Goal: Check status: Check status

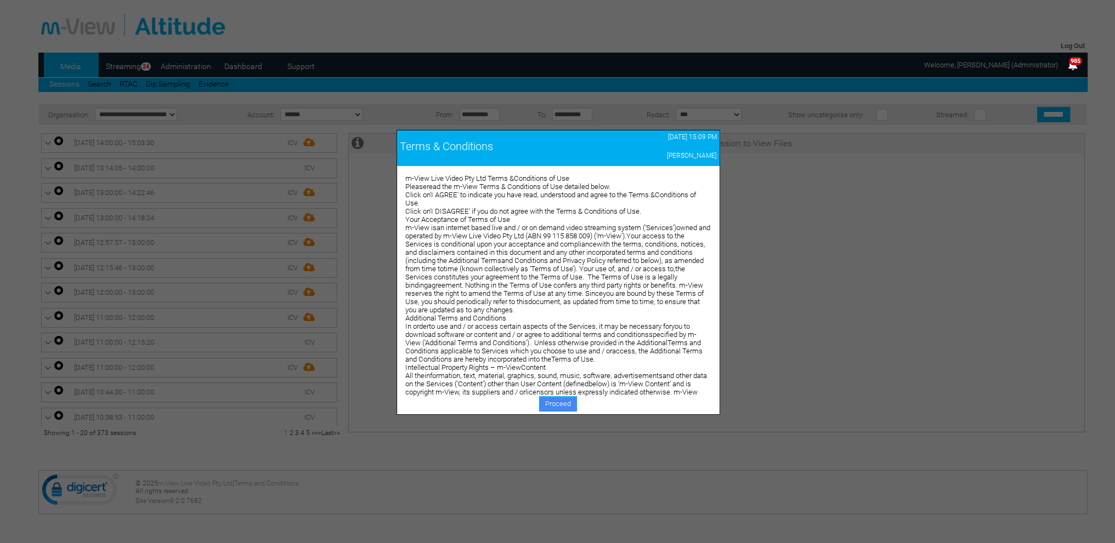
click at [551, 407] on link "Proceed" at bounding box center [558, 403] width 38 height 15
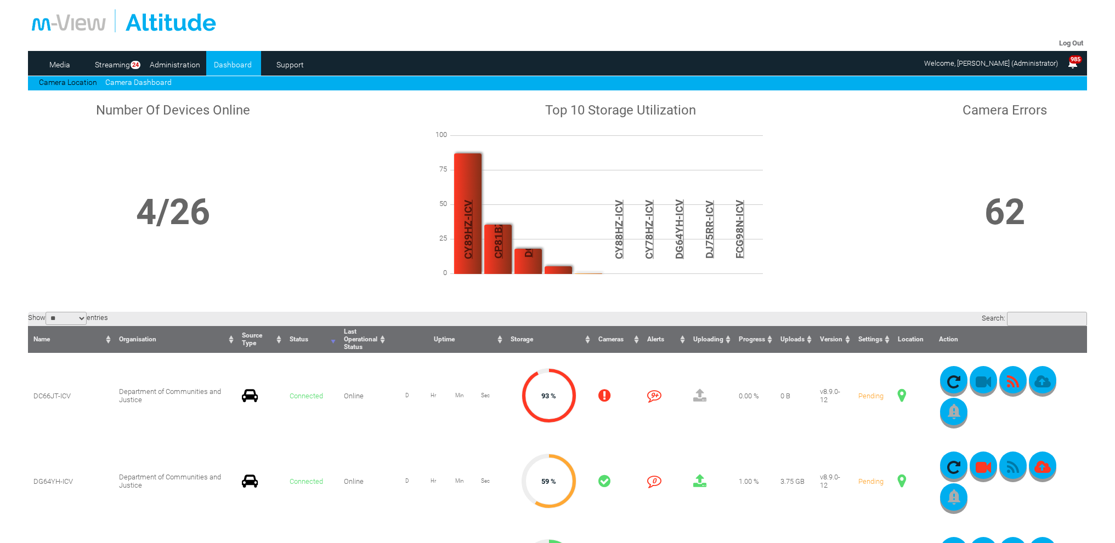
scroll to position [164, 0]
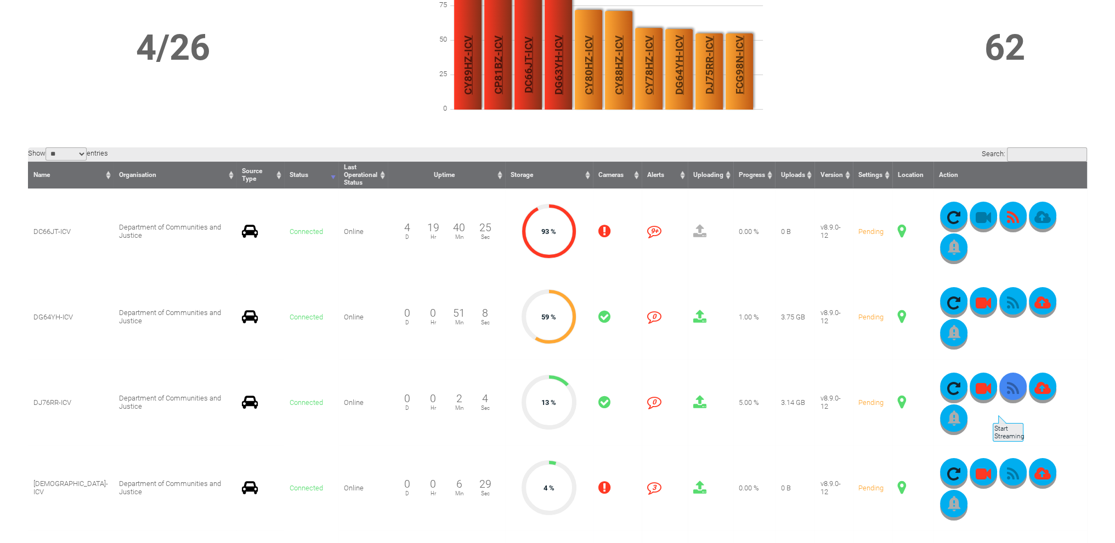
click at [999, 396] on icon "button" at bounding box center [1012, 388] width 27 height 15
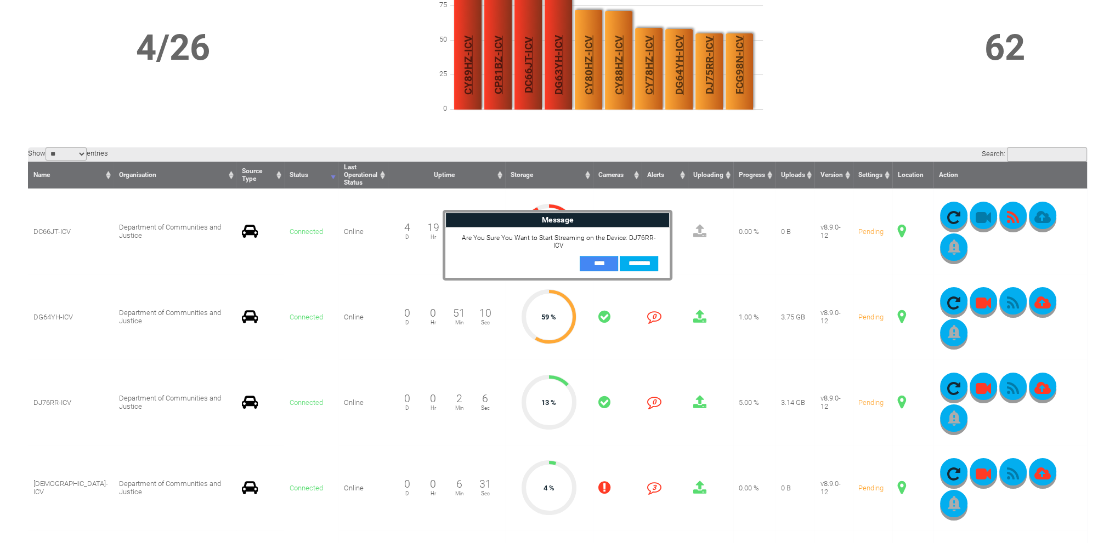
click at [597, 256] on input "**" at bounding box center [598, 263] width 38 height 15
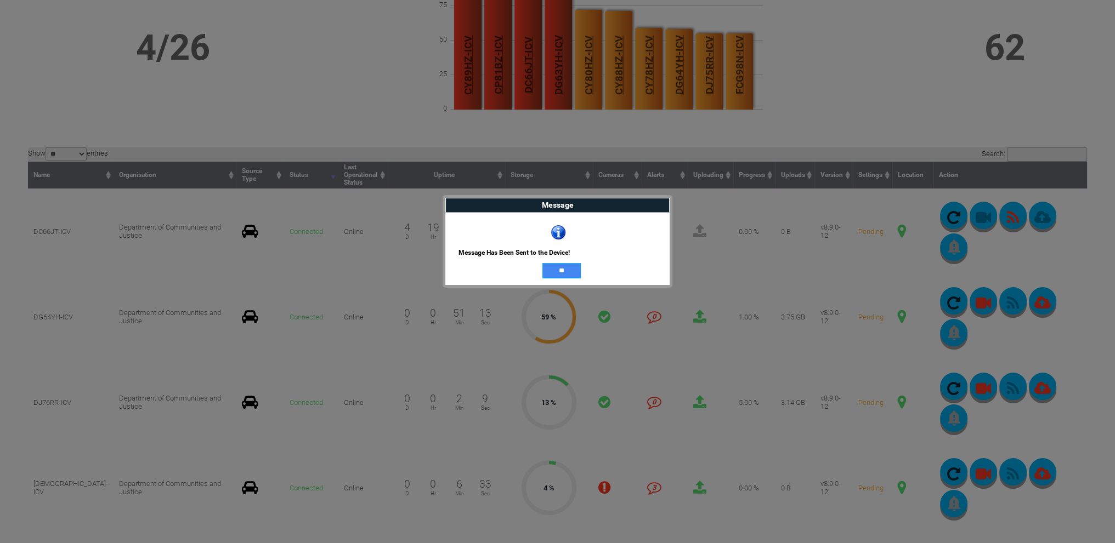
click at [564, 267] on input "**" at bounding box center [561, 270] width 38 height 15
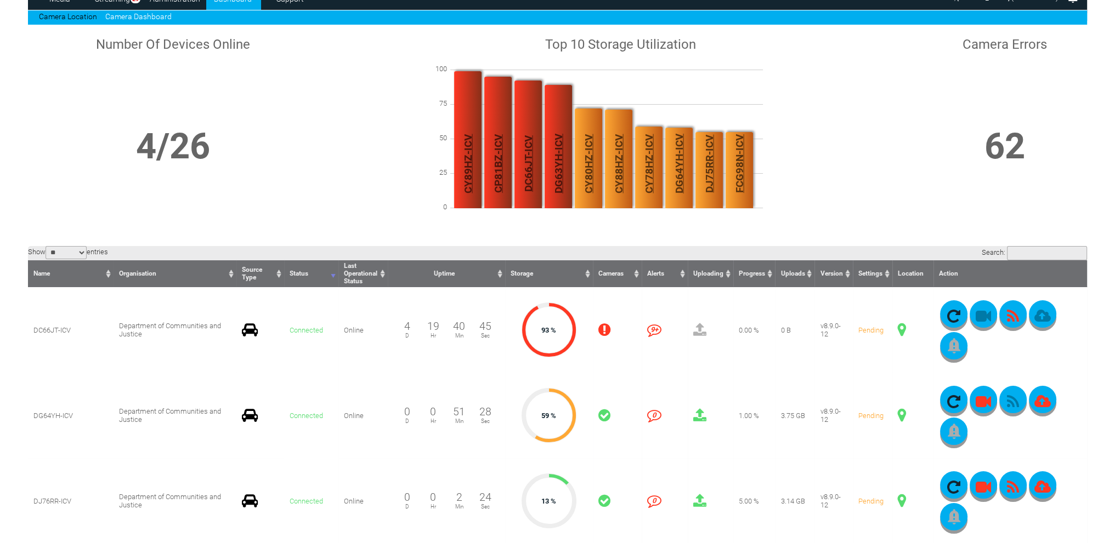
scroll to position [0, 0]
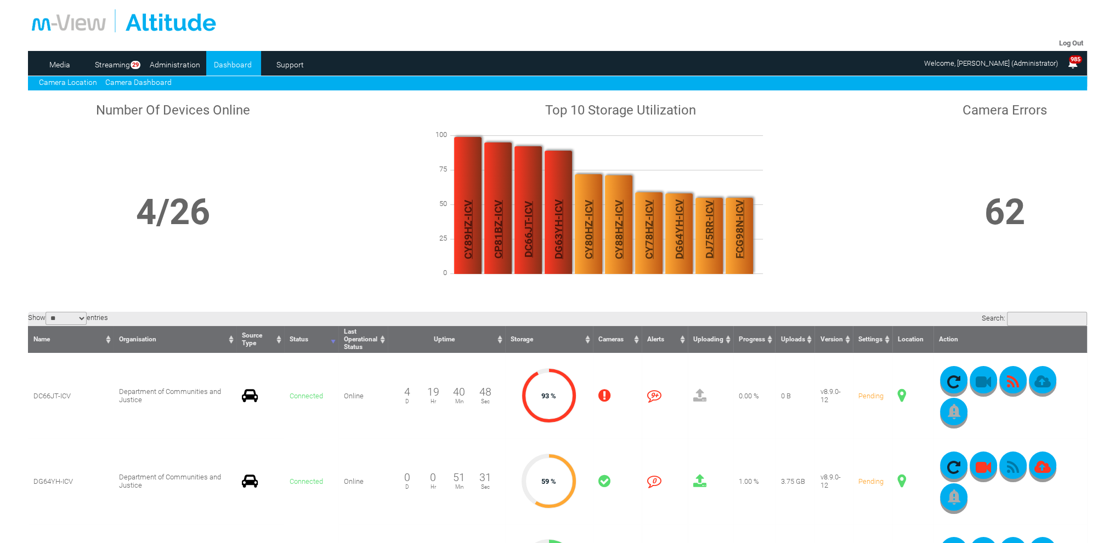
click at [86, 79] on link "Camera Location" at bounding box center [68, 82] width 58 height 9
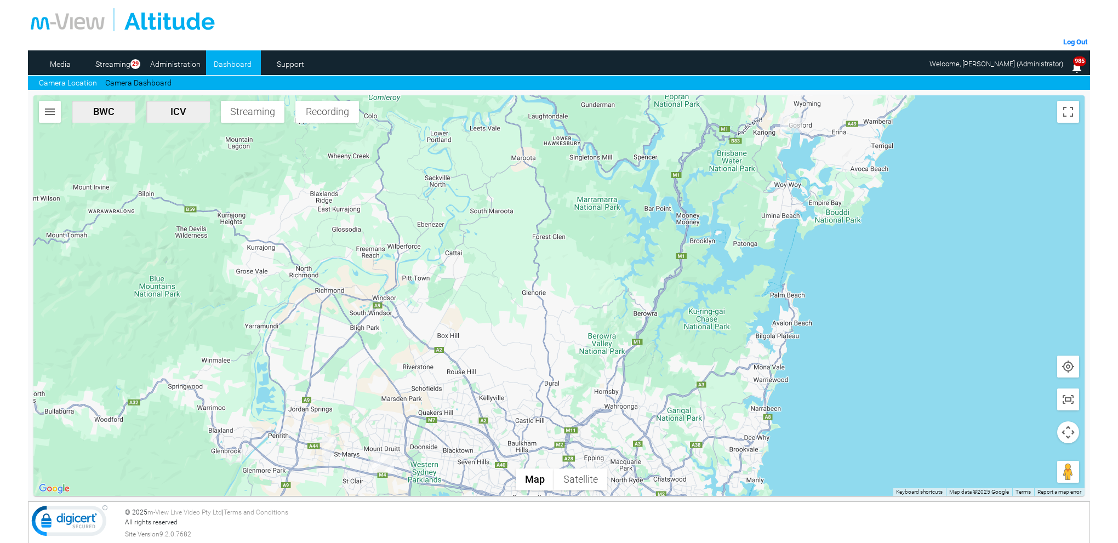
click at [386, 462] on img "DJ76RR-ICV" at bounding box center [383, 465] width 24 height 16
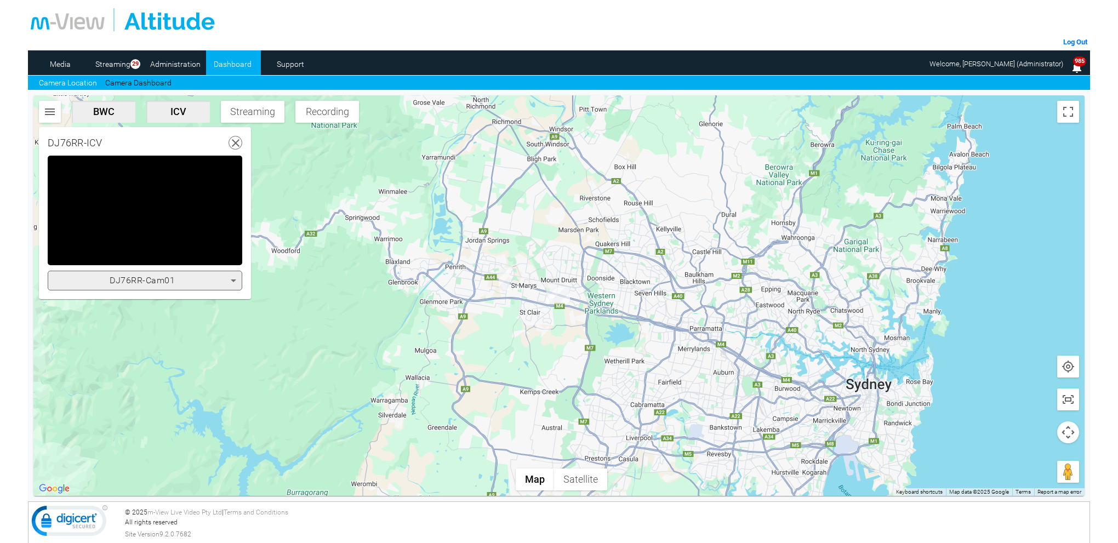
click at [235, 280] on icon at bounding box center [233, 281] width 5 height 3
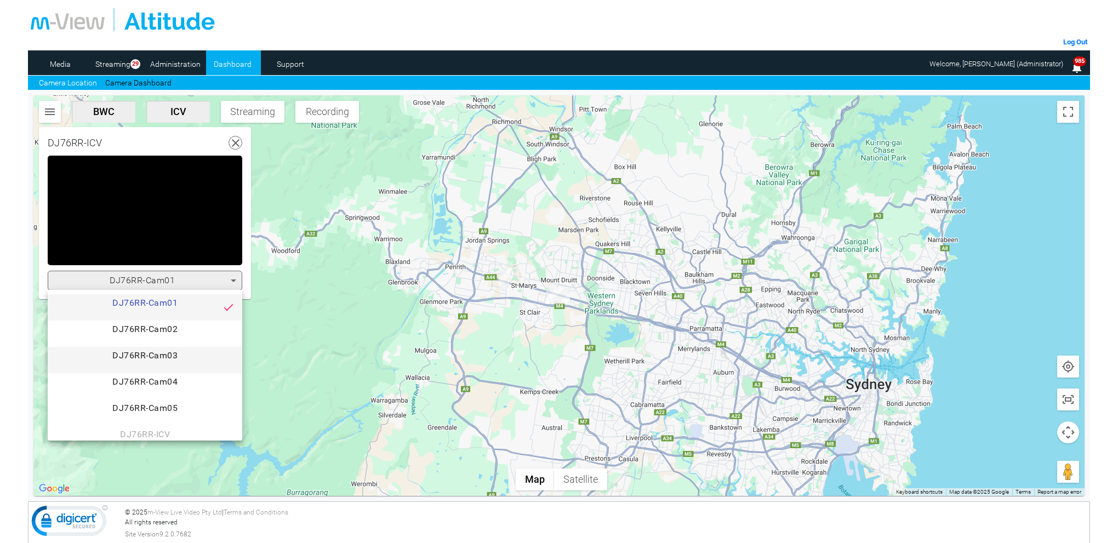
click at [184, 354] on span "DJ76RR-Cam03" at bounding box center [144, 360] width 177 height 22
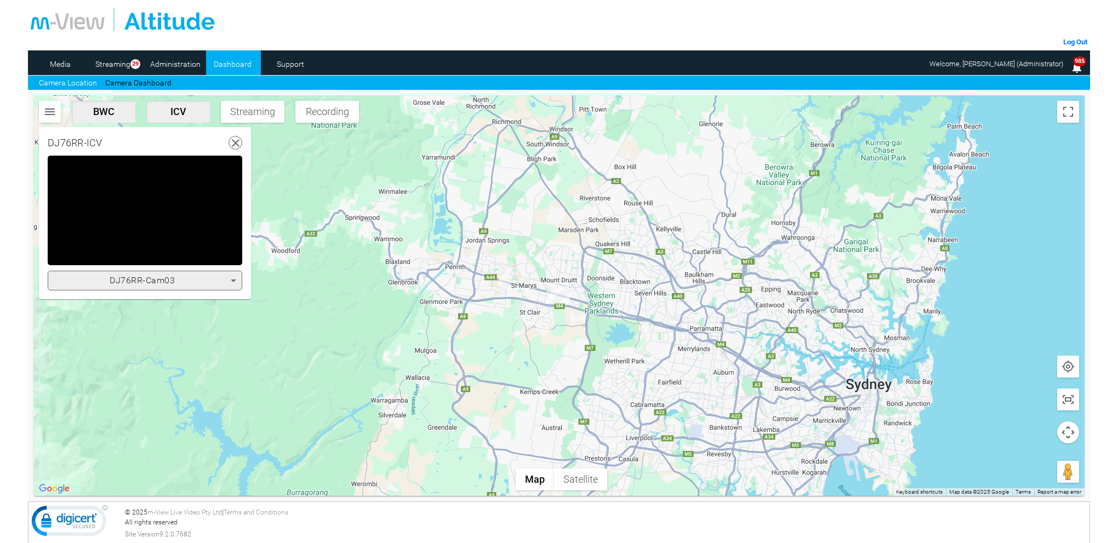
click at [238, 142] on icon at bounding box center [236, 144] width 14 height 14
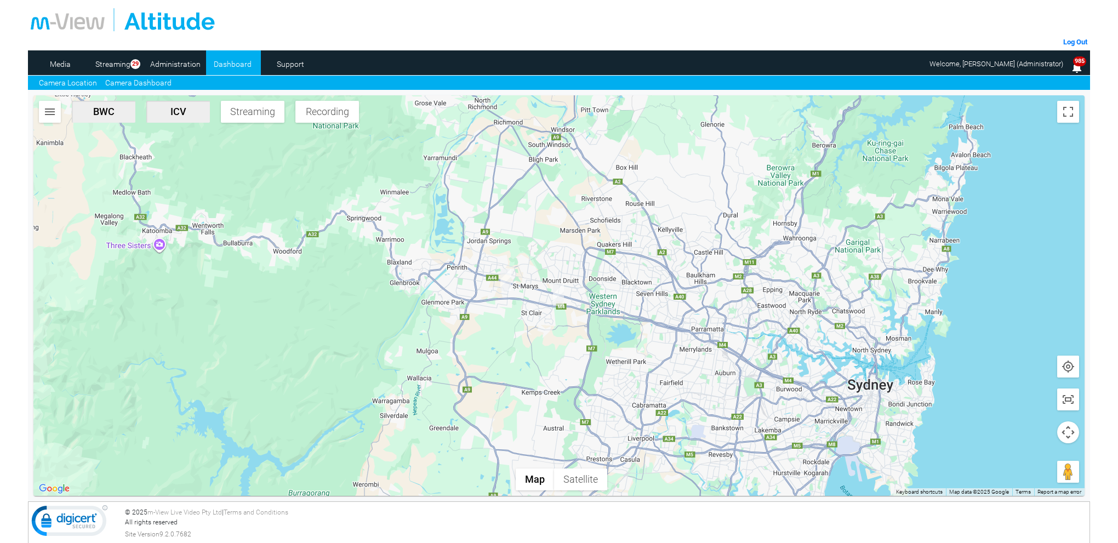
click at [122, 83] on link "Camera Dashboard" at bounding box center [138, 83] width 66 height 12
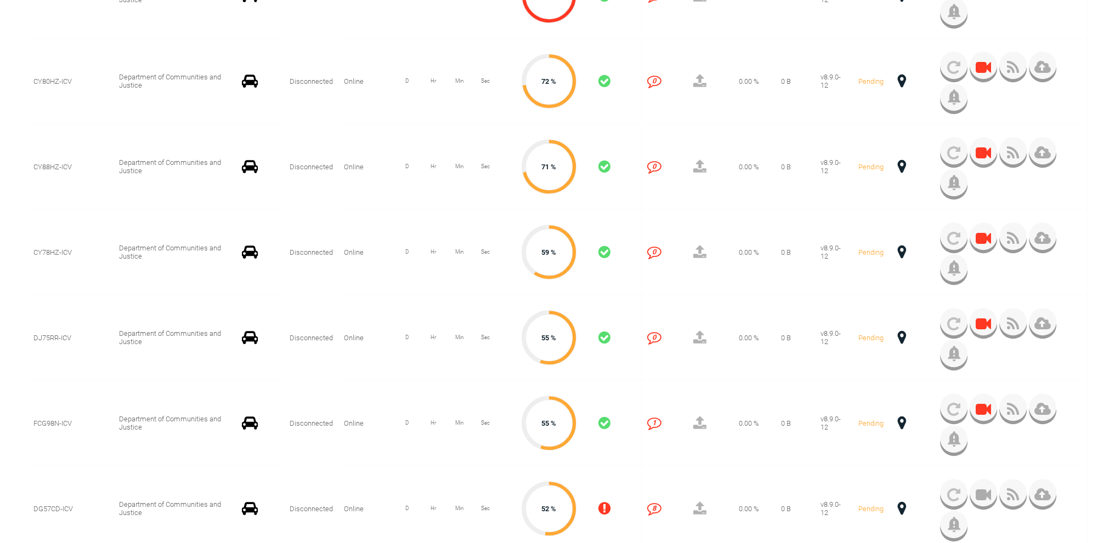
scroll to position [932, 0]
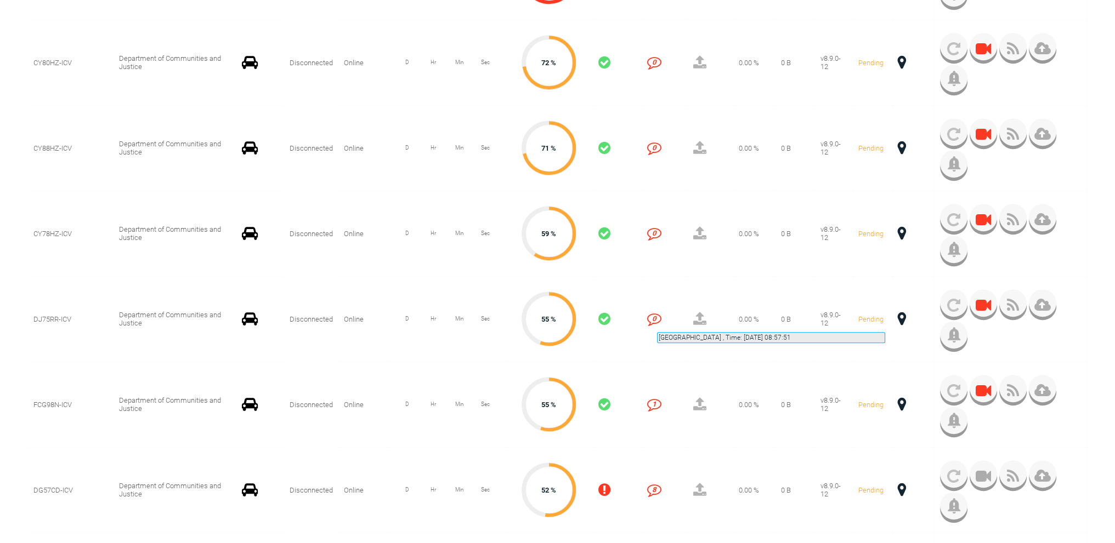
click at [897, 319] on span at bounding box center [901, 319] width 8 height 14
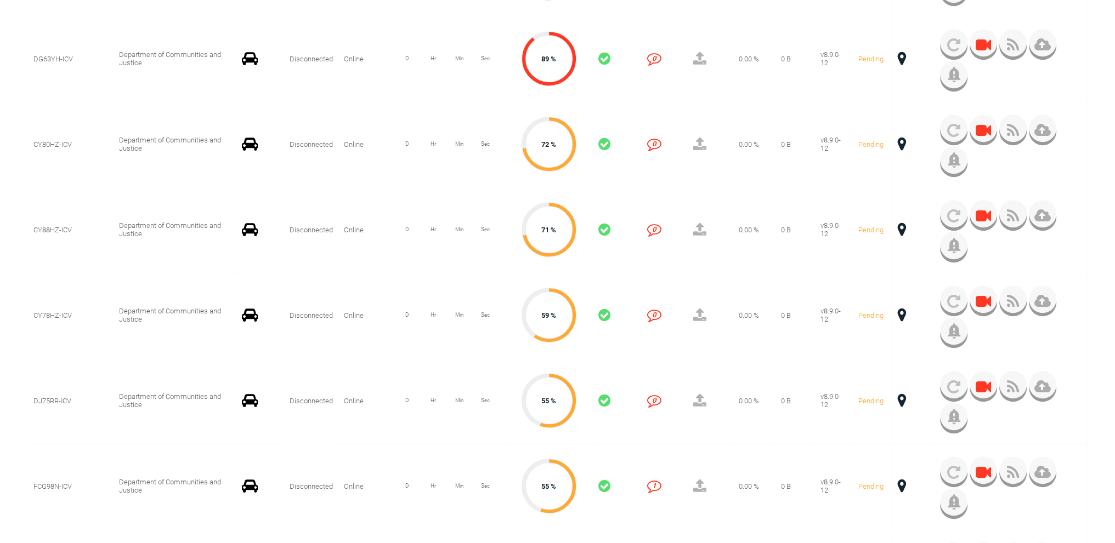
scroll to position [877, 0]
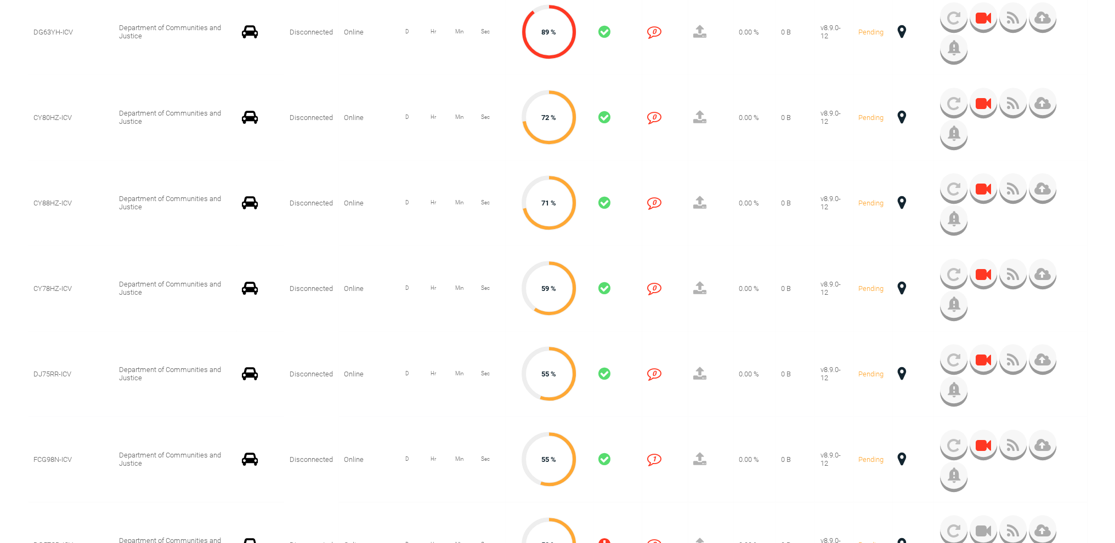
click at [897, 374] on span at bounding box center [901, 374] width 8 height 14
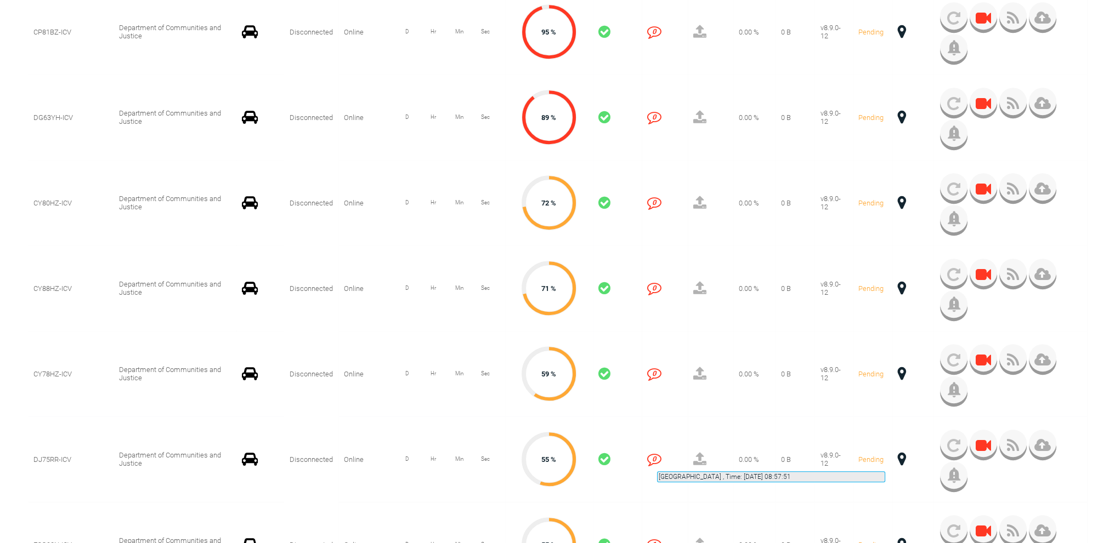
click at [897, 458] on span at bounding box center [901, 459] width 8 height 14
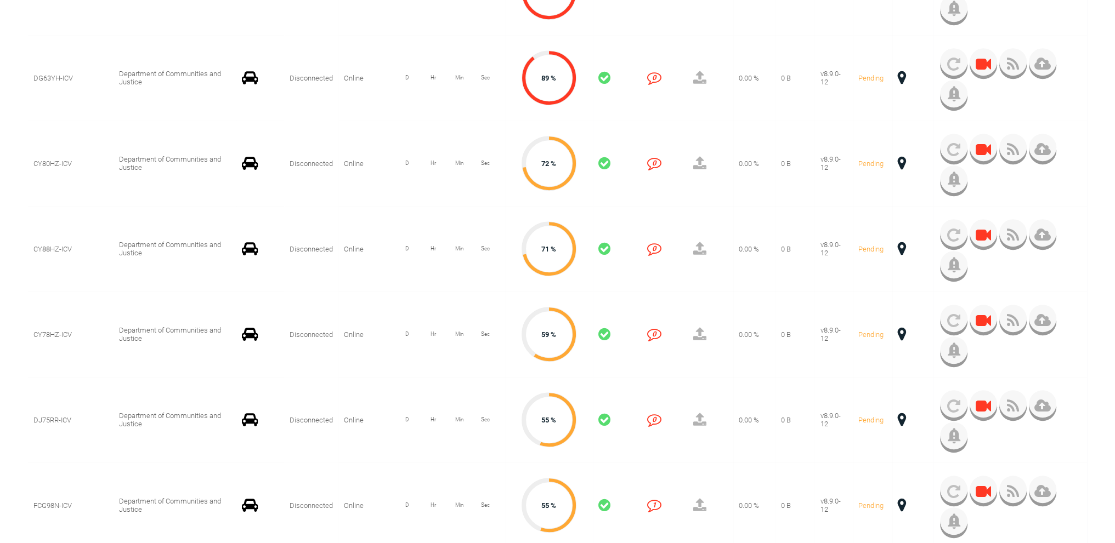
scroll to position [932, 0]
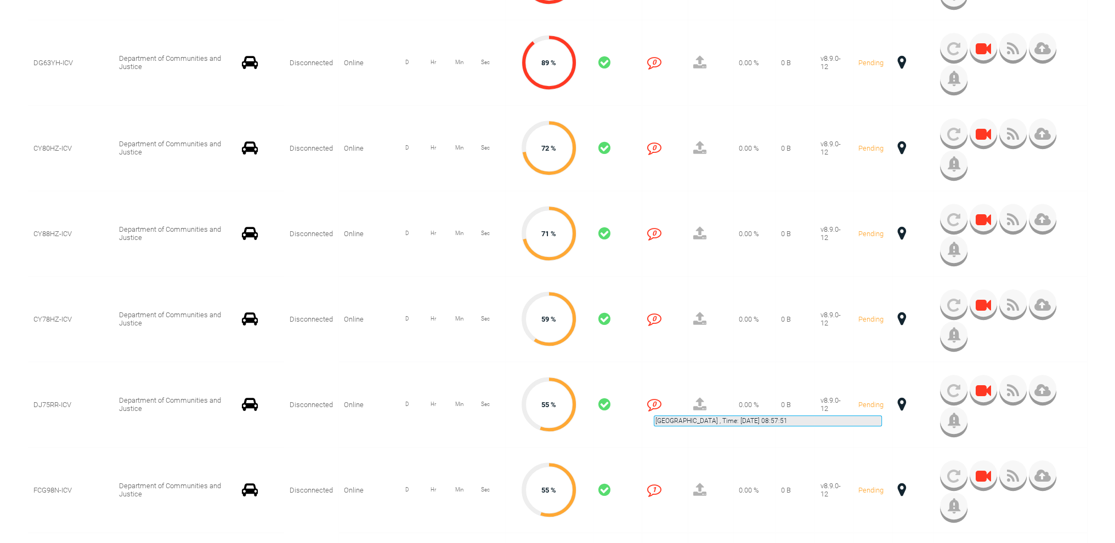
click at [897, 402] on span at bounding box center [901, 404] width 8 height 14
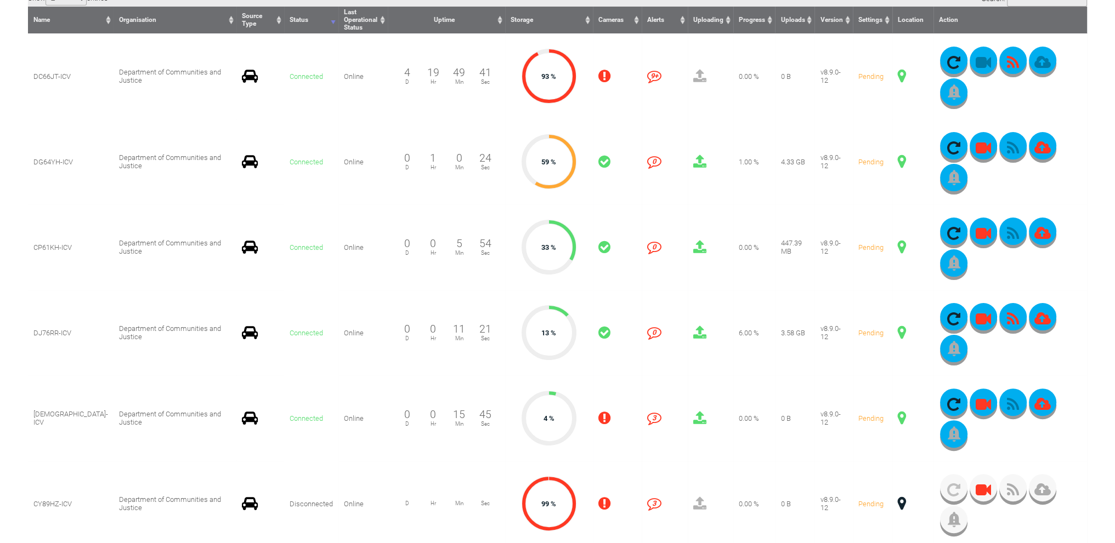
scroll to position [329, 0]
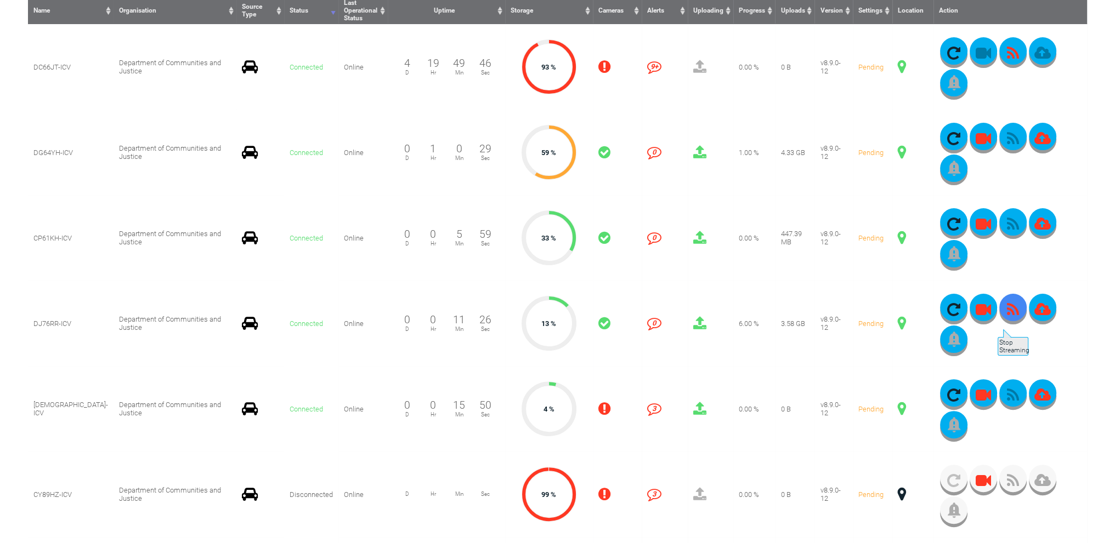
click at [999, 317] on icon "button" at bounding box center [1012, 309] width 27 height 15
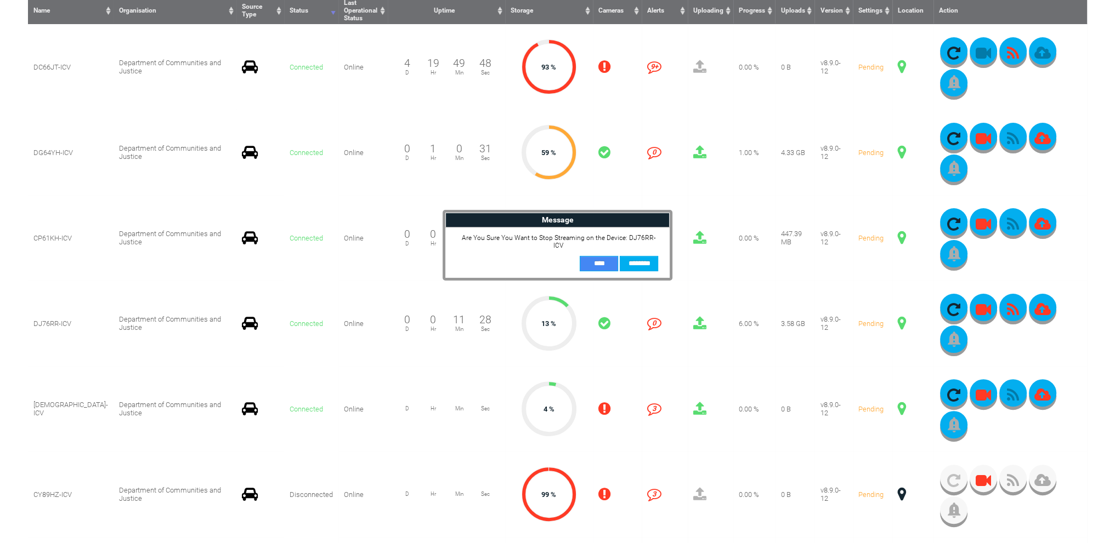
click at [597, 256] on input "**" at bounding box center [598, 263] width 38 height 15
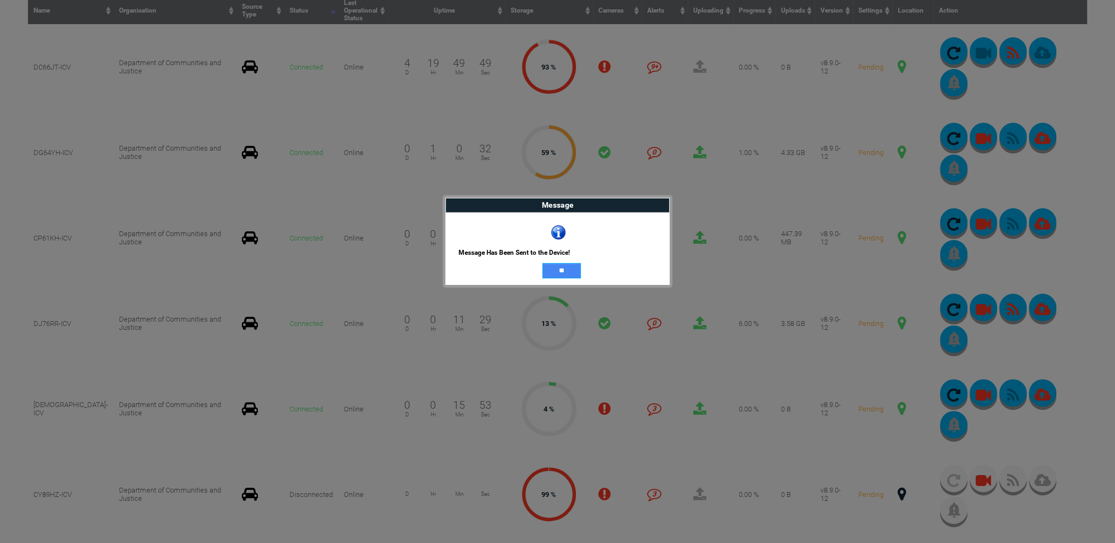
click at [575, 269] on input "**" at bounding box center [561, 270] width 38 height 15
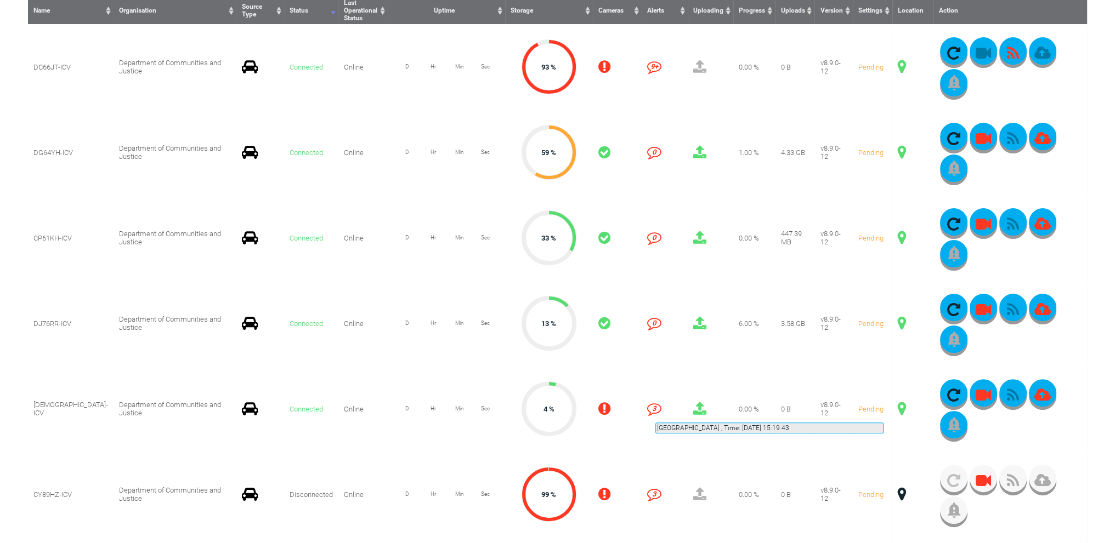
click at [897, 410] on span at bounding box center [901, 409] width 8 height 14
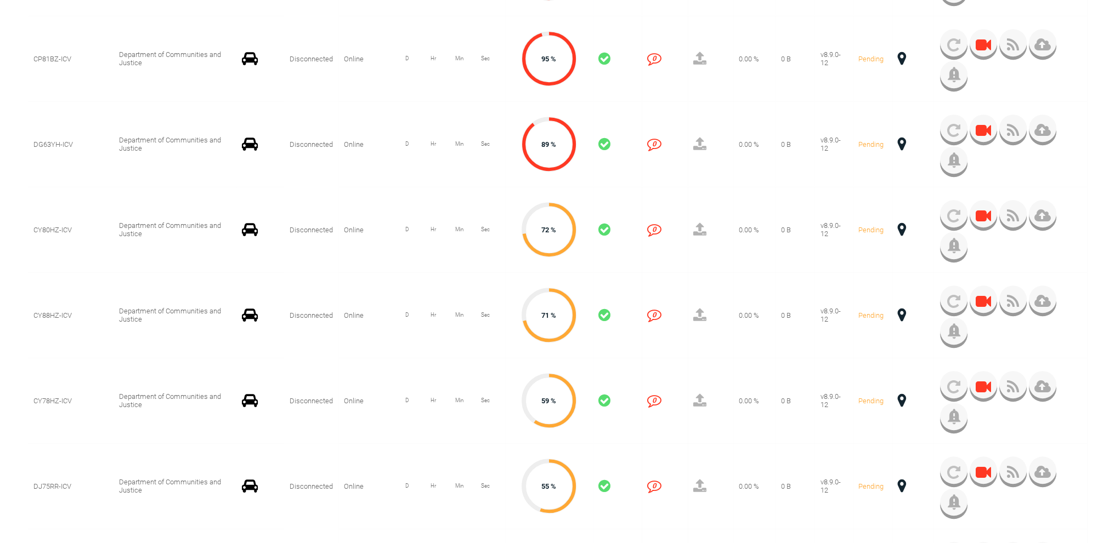
scroll to position [932, 0]
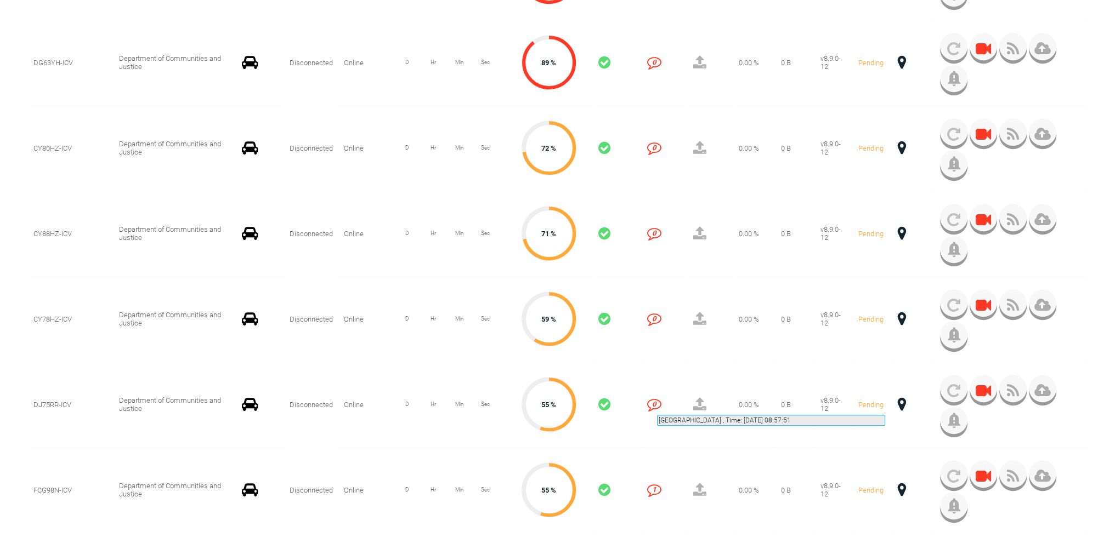
click at [897, 402] on span at bounding box center [901, 404] width 8 height 14
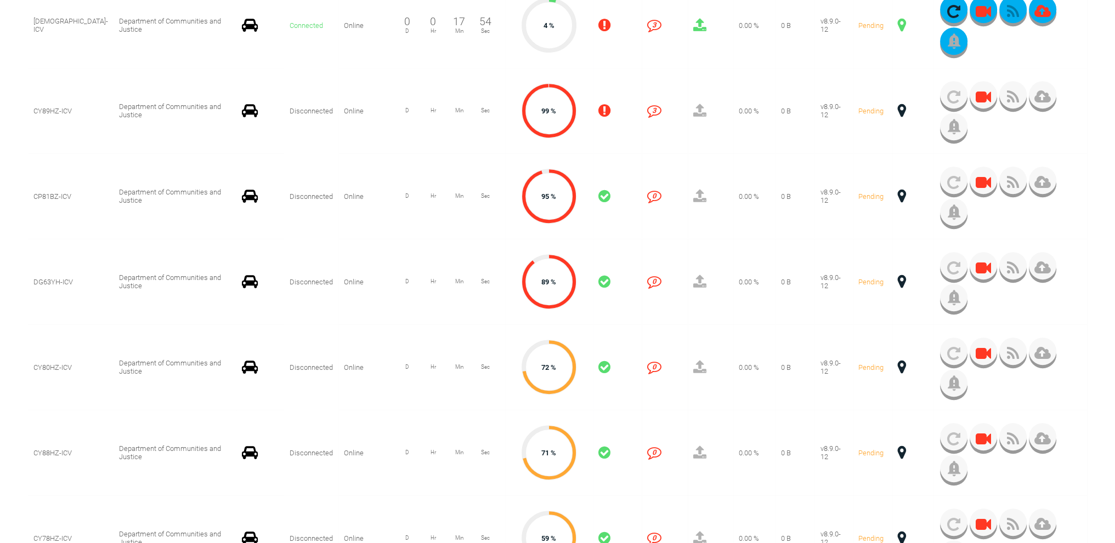
scroll to position [603, 0]
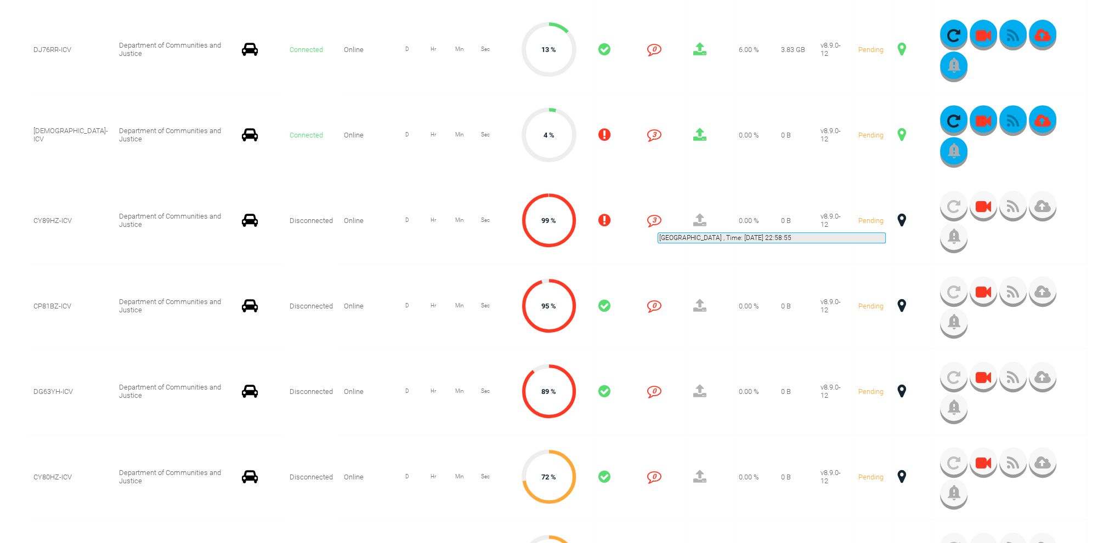
click at [897, 219] on span at bounding box center [901, 220] width 8 height 14
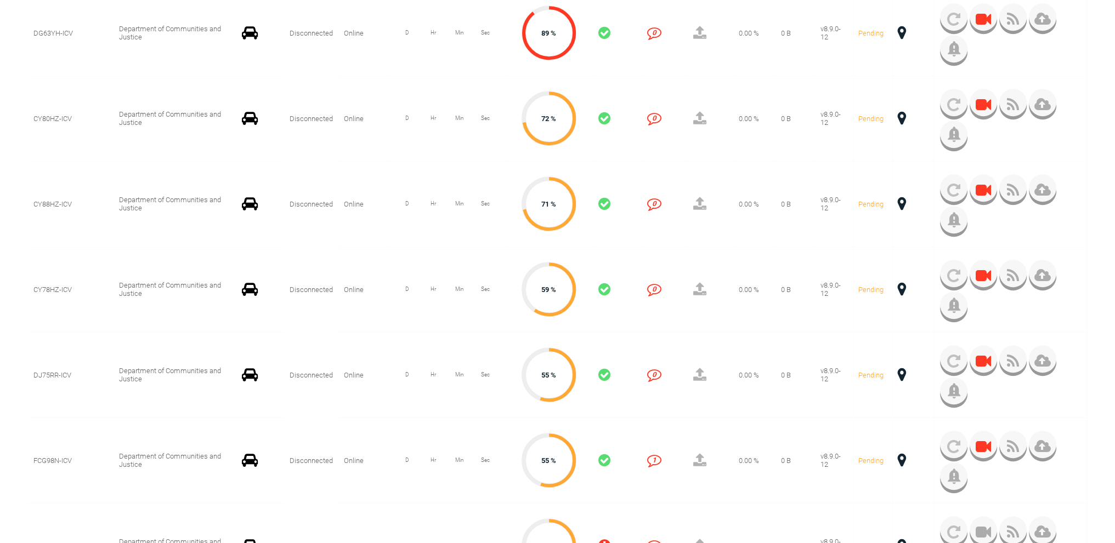
scroll to position [987, 0]
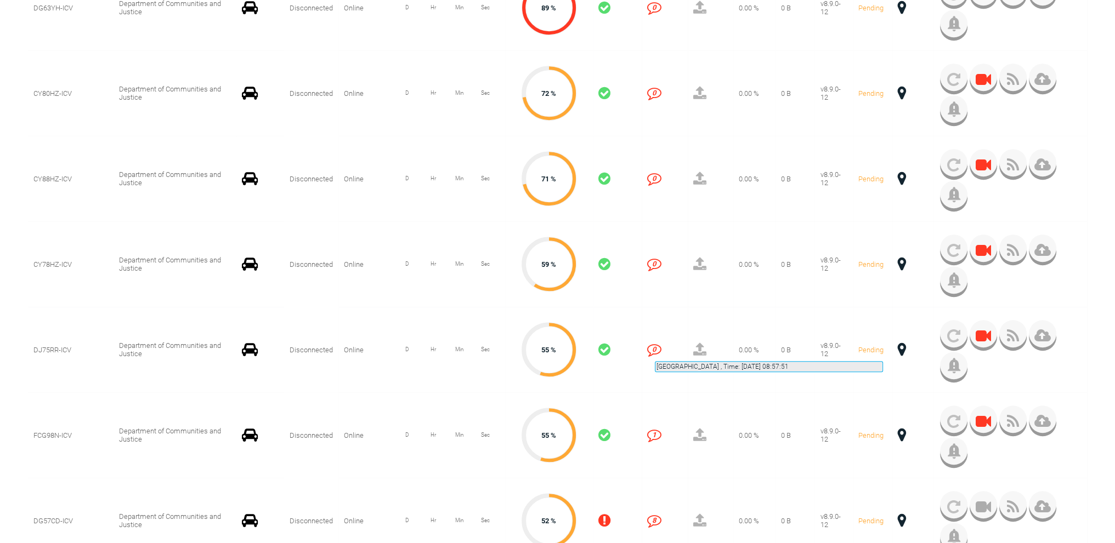
click at [897, 348] on span at bounding box center [901, 350] width 8 height 14
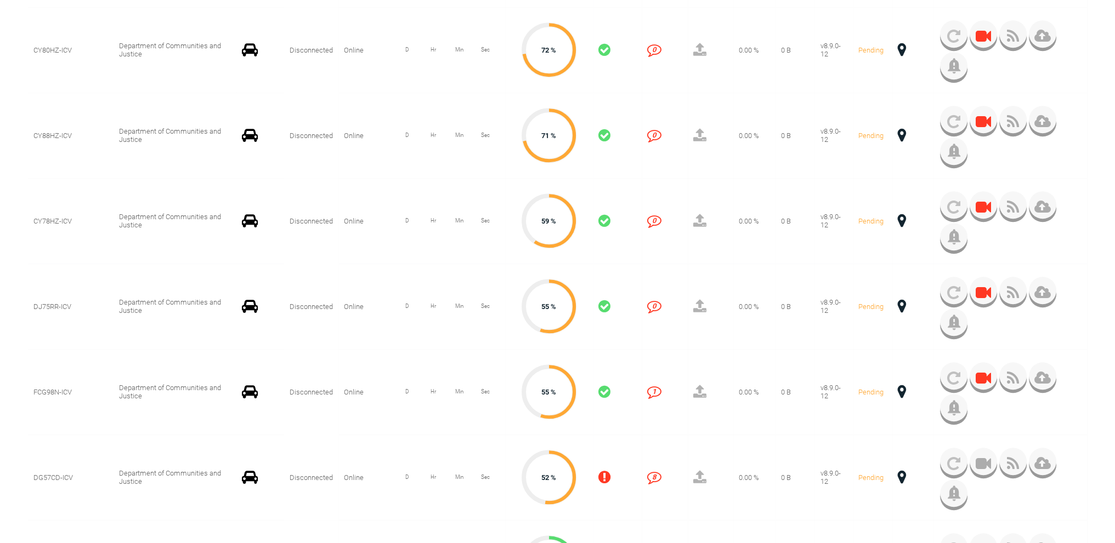
scroll to position [1096, 0]
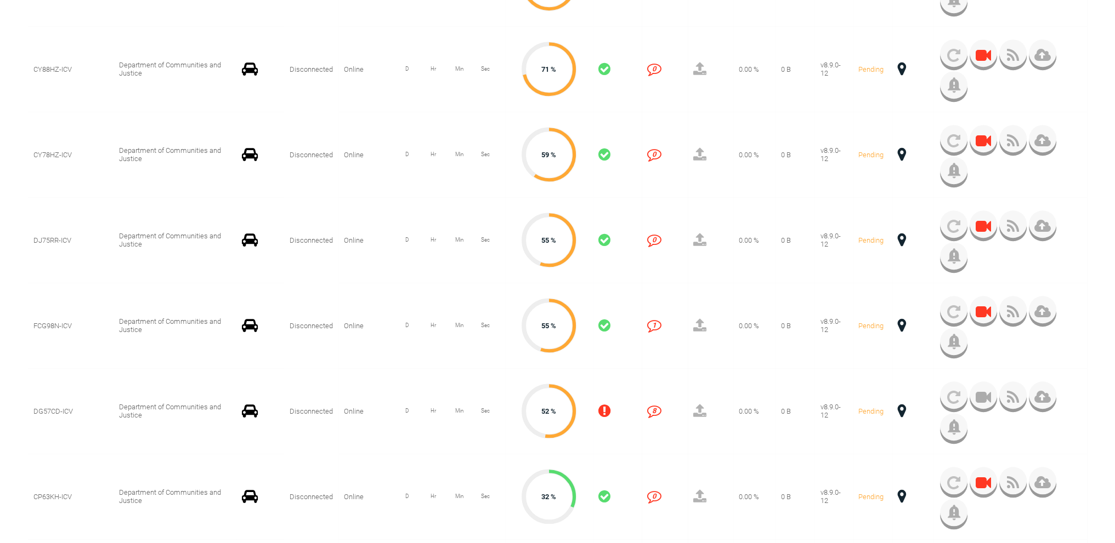
click at [897, 325] on span at bounding box center [901, 326] width 8 height 14
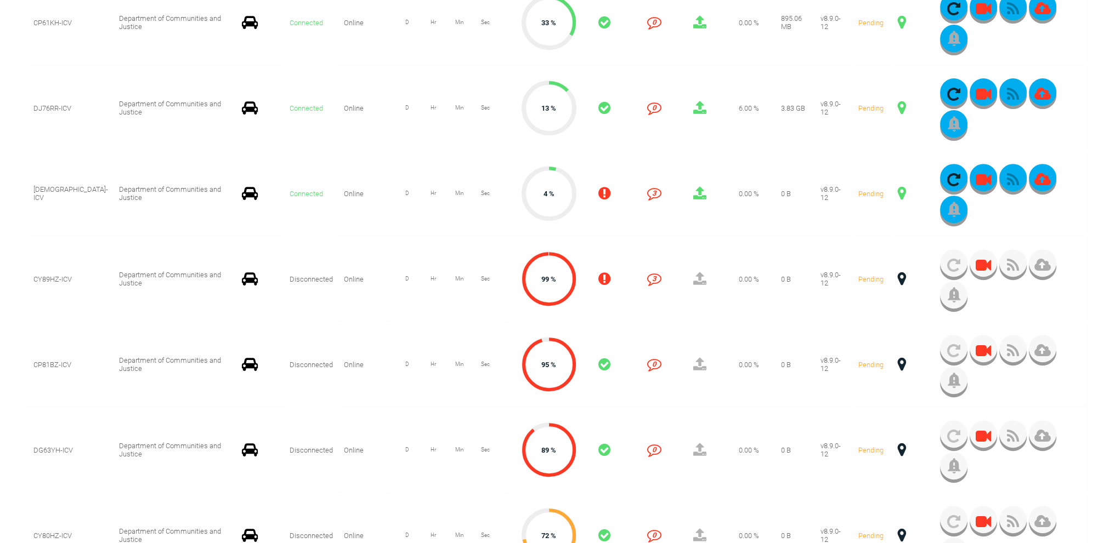
scroll to position [384, 0]
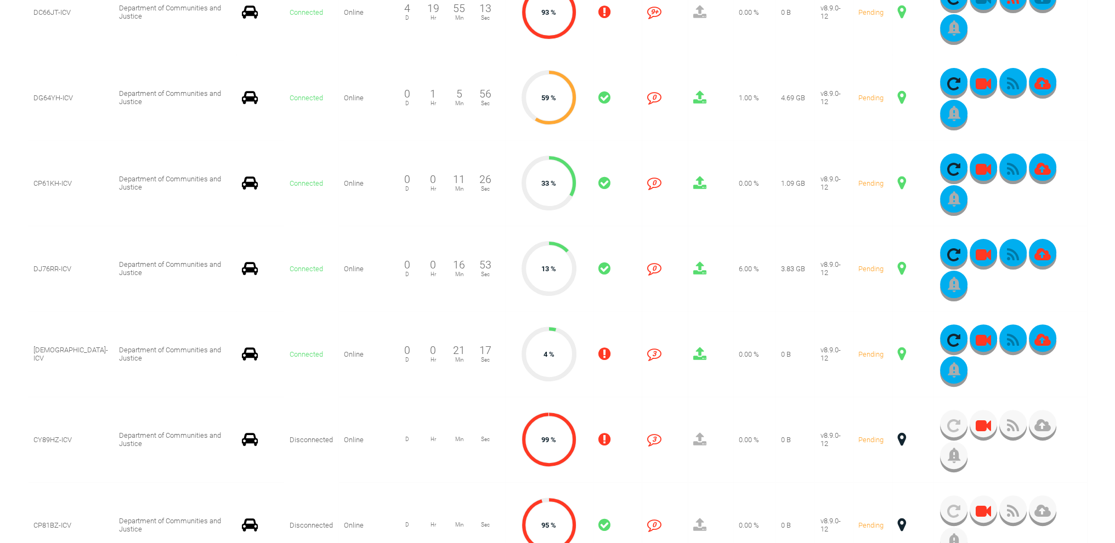
click at [858, 323] on td "true Pending" at bounding box center [872, 354] width 40 height 86
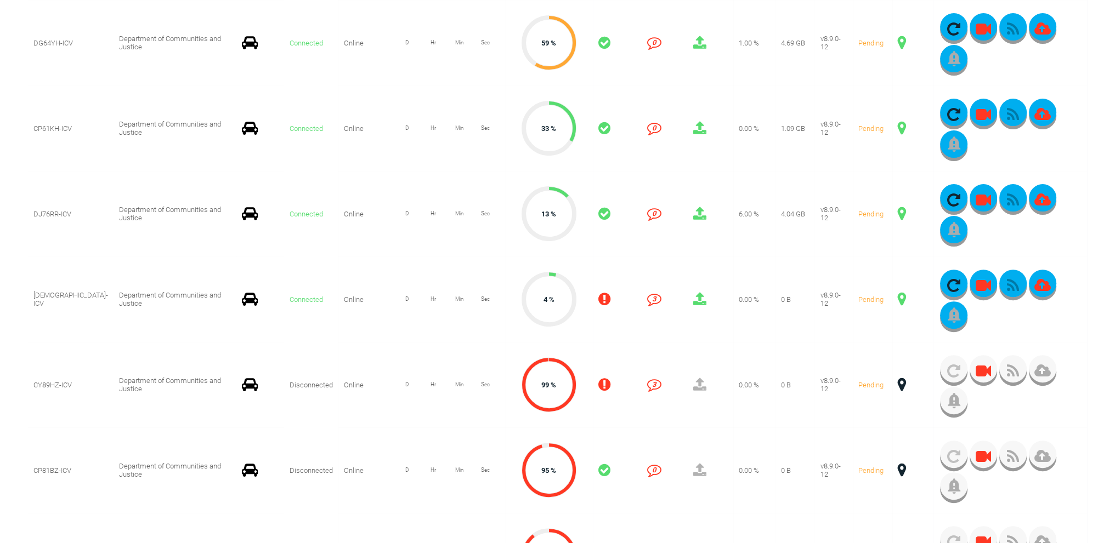
scroll to position [164, 0]
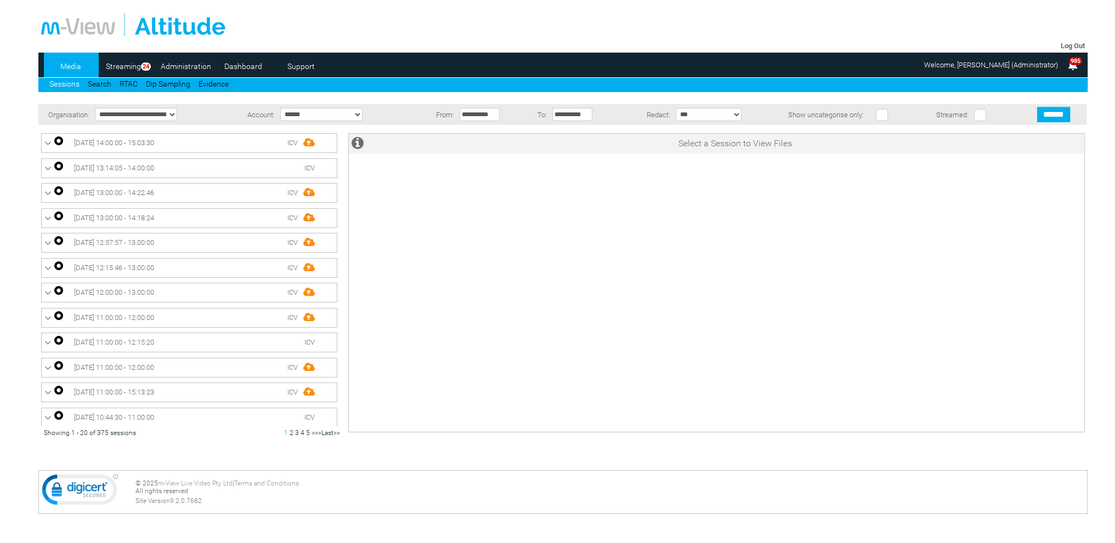
click at [248, 68] on link "Dashboard" at bounding box center [243, 66] width 53 height 16
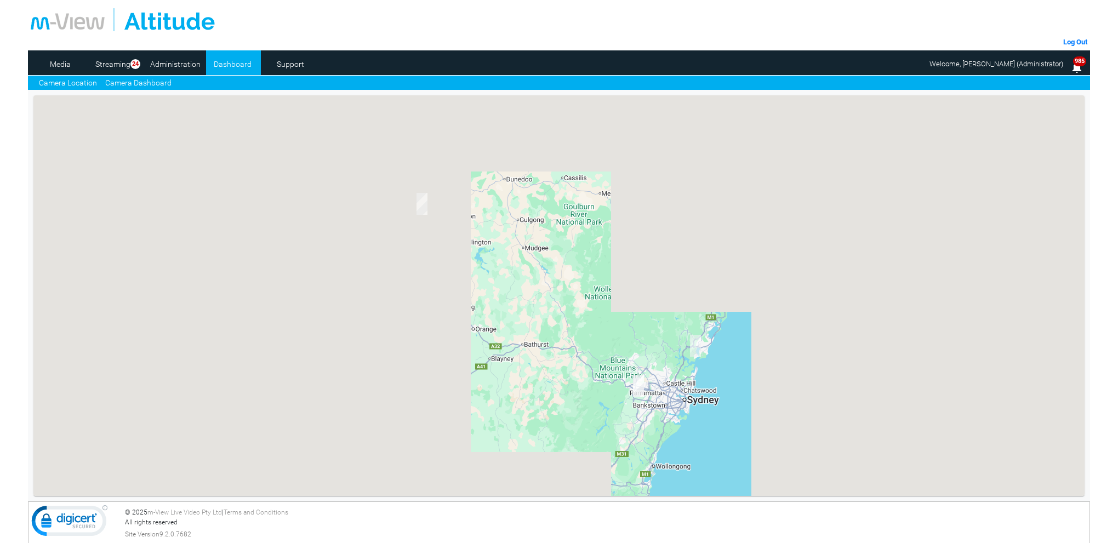
click at [155, 83] on link "Camera Dashboard" at bounding box center [138, 83] width 66 height 12
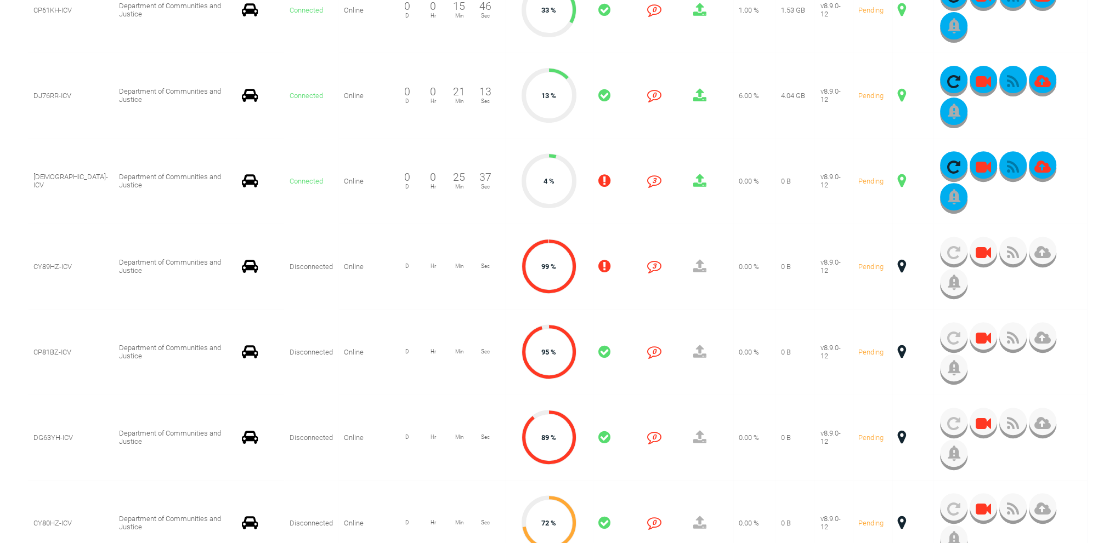
scroll to position [493, 0]
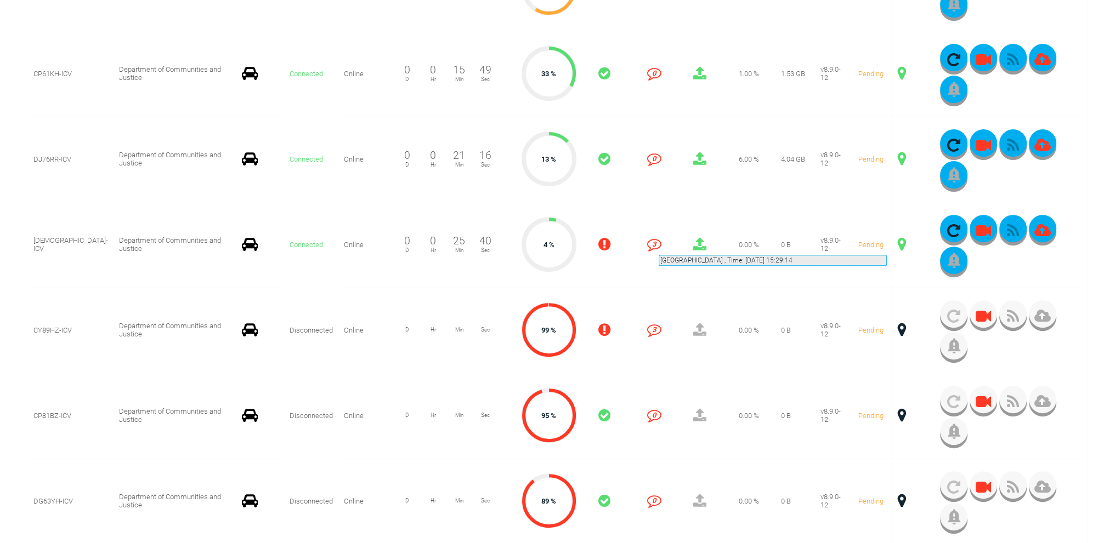
click at [897, 242] on span at bounding box center [901, 244] width 8 height 14
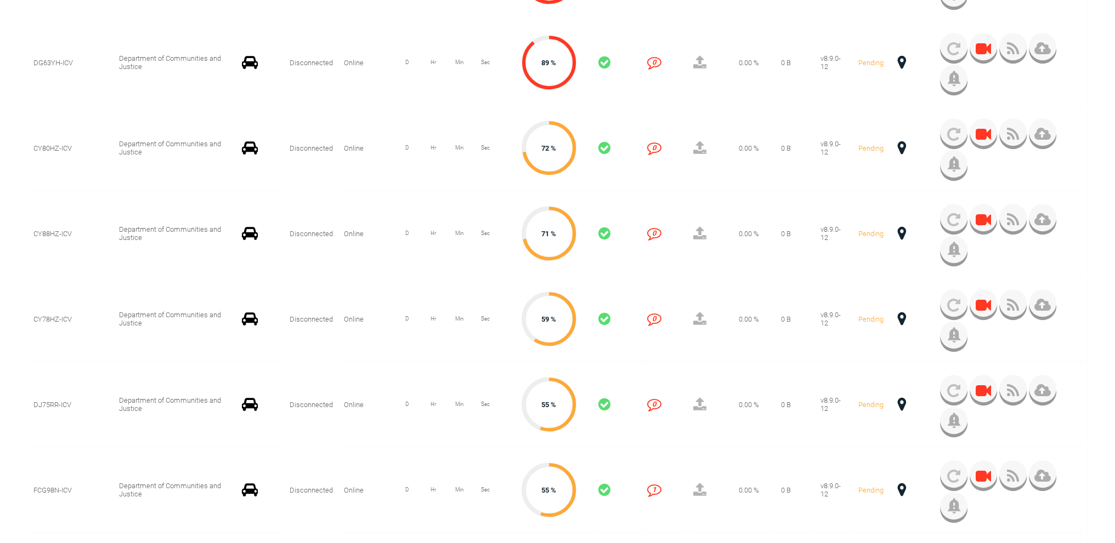
scroll to position [987, 0]
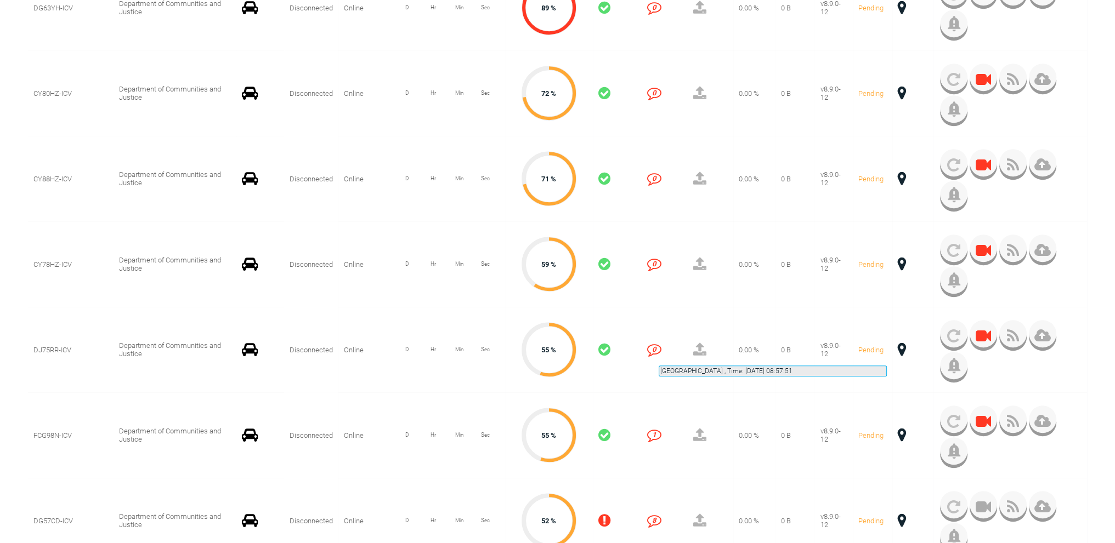
click at [897, 352] on span at bounding box center [901, 350] width 8 height 14
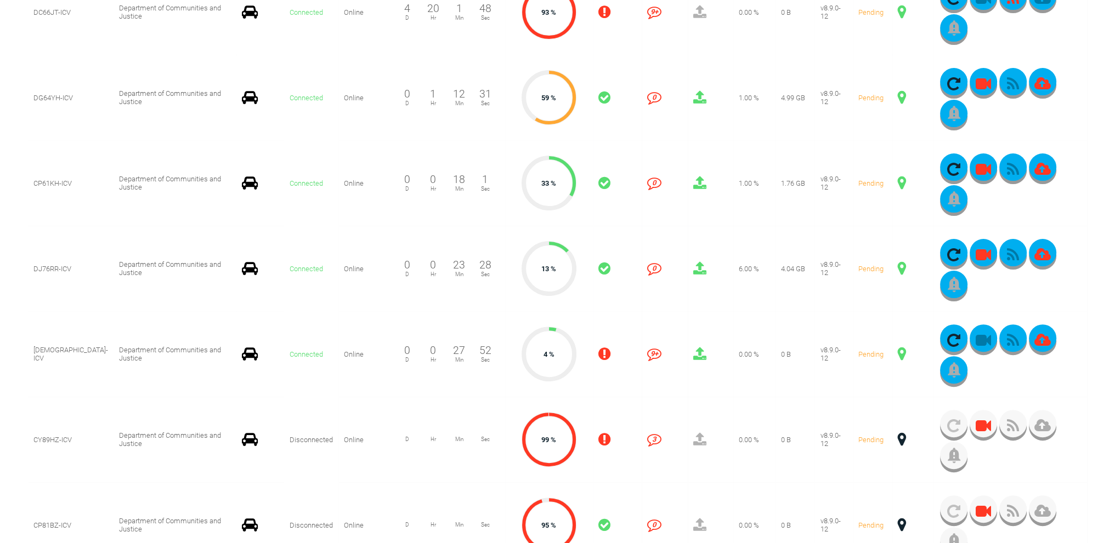
scroll to position [493, 0]
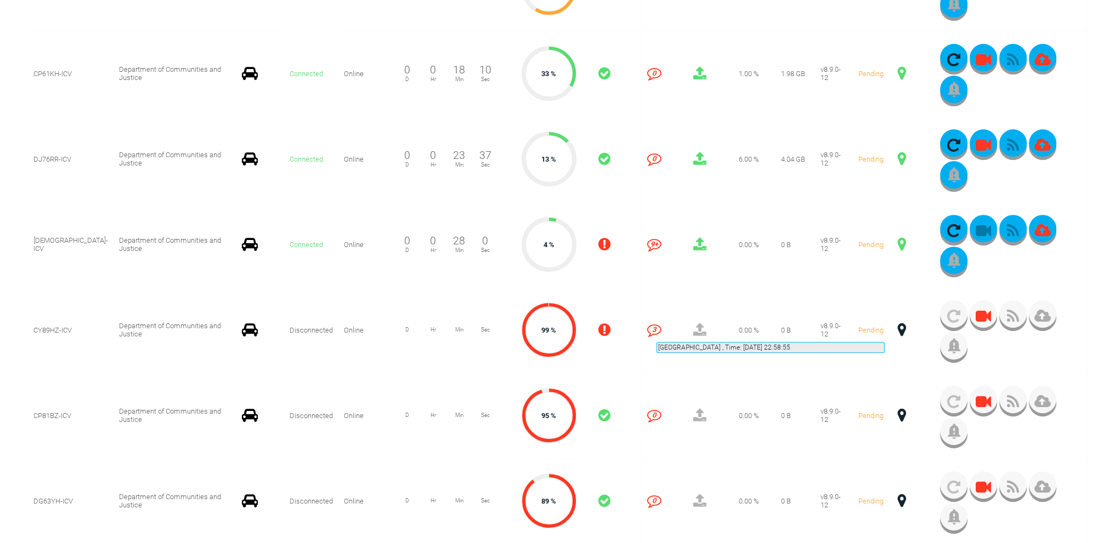
click at [897, 329] on span at bounding box center [901, 330] width 8 height 14
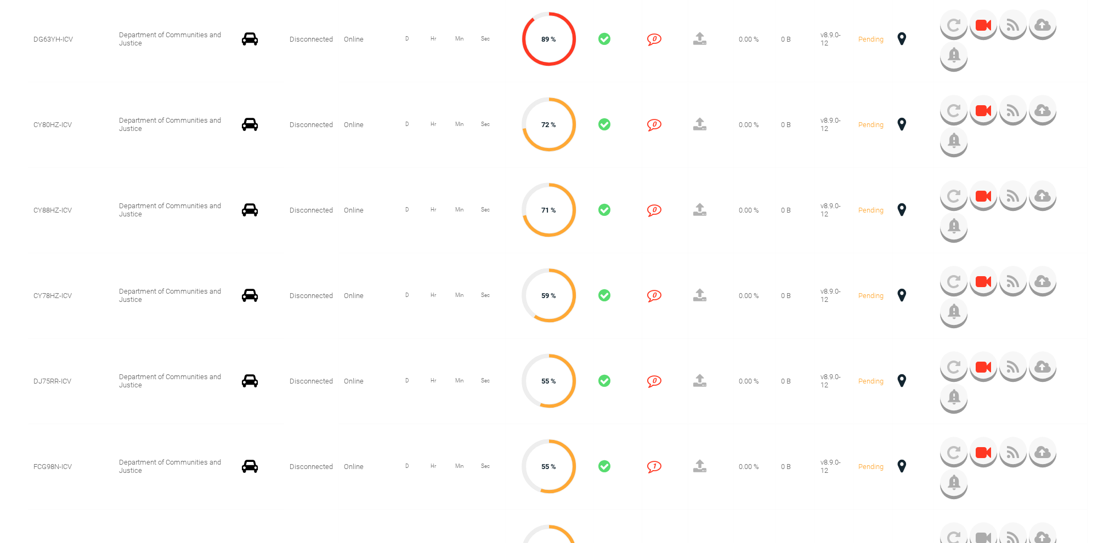
scroll to position [987, 0]
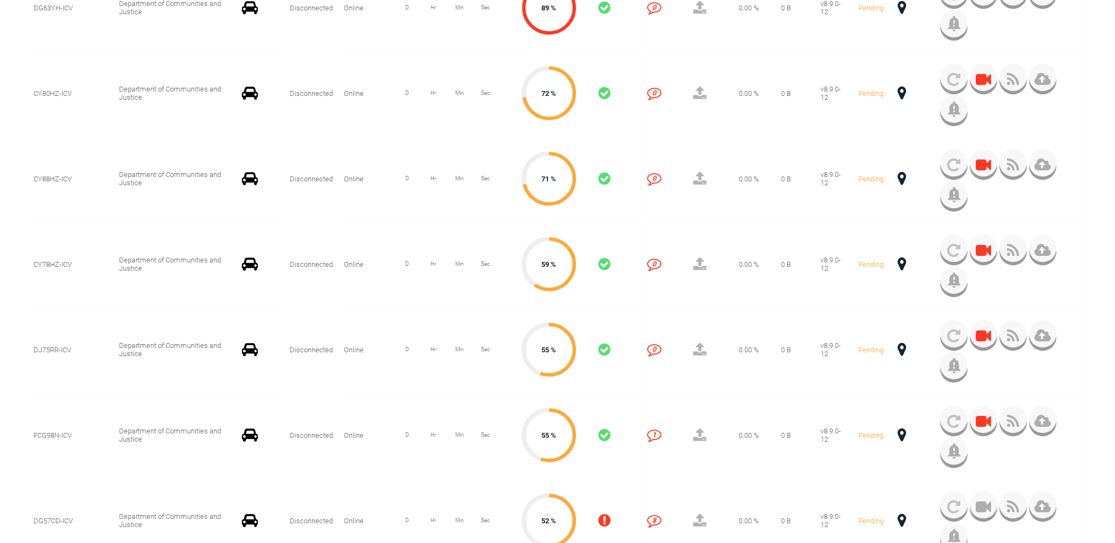
click at [897, 348] on span at bounding box center [901, 350] width 8 height 14
click at [897, 434] on span at bounding box center [901, 435] width 8 height 14
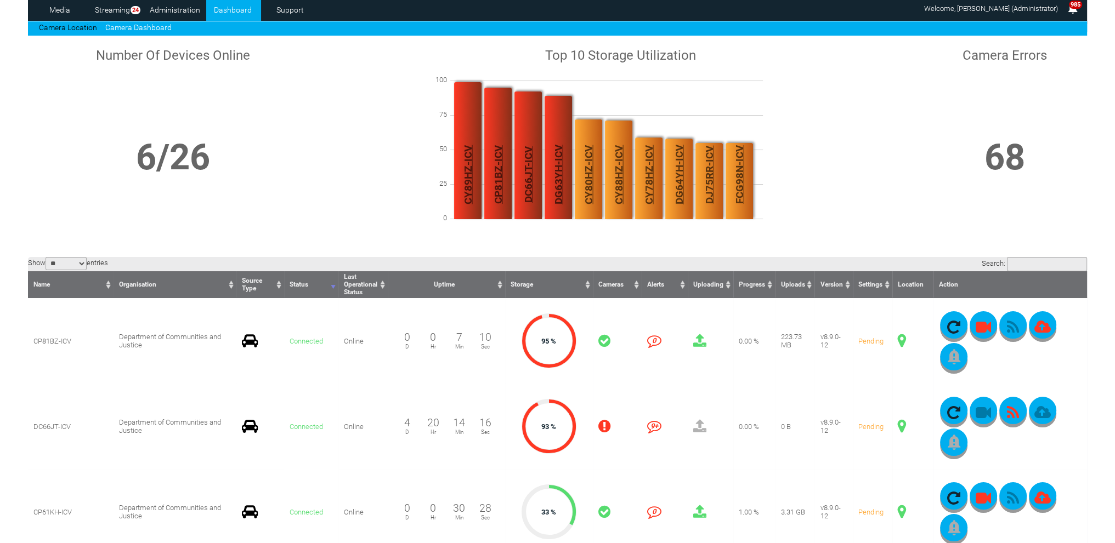
scroll to position [55, 0]
click at [642, 399] on td "10 9+" at bounding box center [664, 427] width 46 height 86
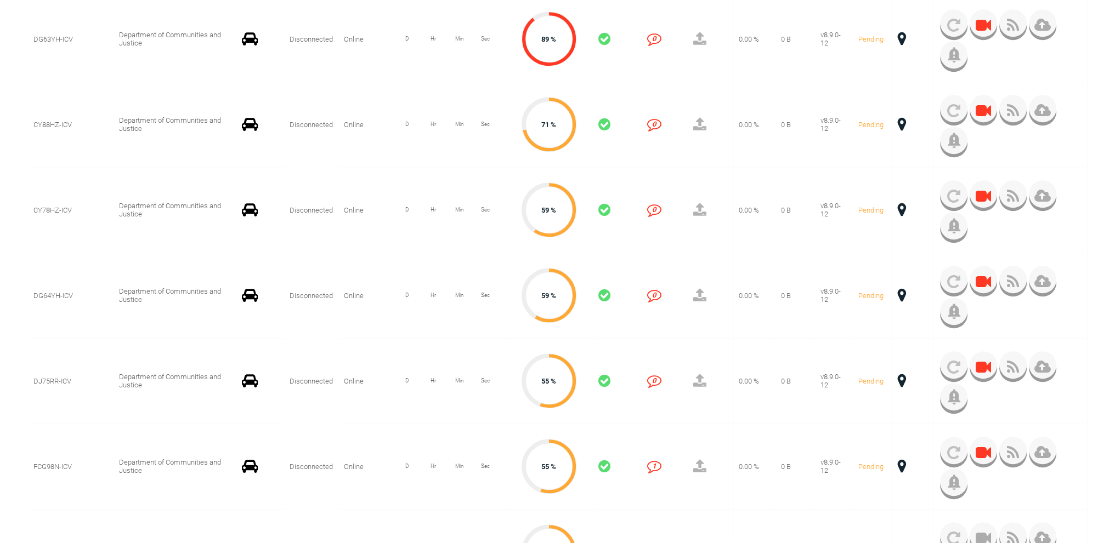
scroll to position [1042, 0]
click at [897, 378] on span at bounding box center [901, 380] width 8 height 14
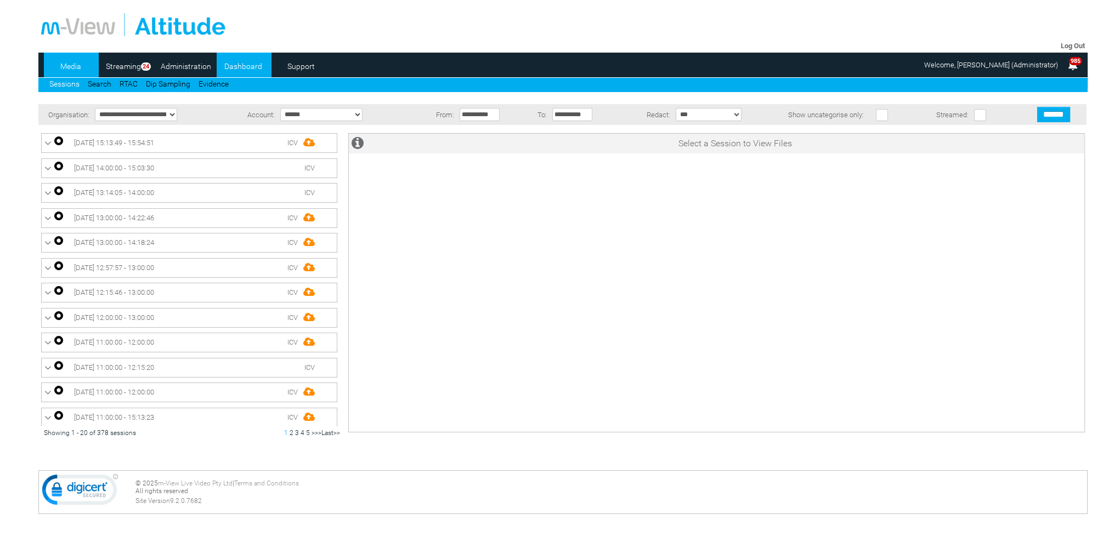
click at [240, 60] on link "Dashboard" at bounding box center [243, 66] width 53 height 16
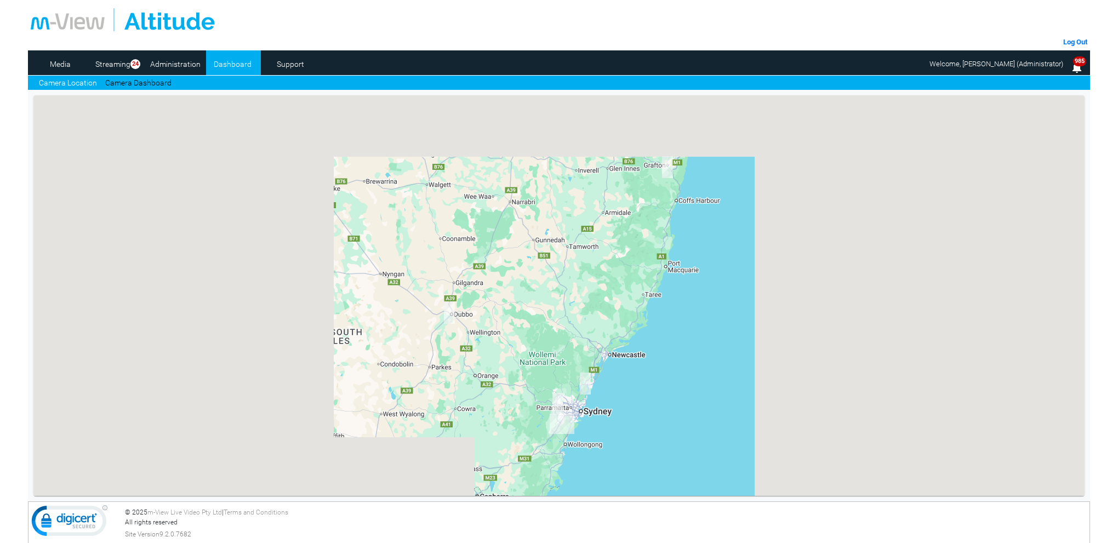
click at [146, 79] on link "Camera Dashboard" at bounding box center [138, 83] width 66 height 12
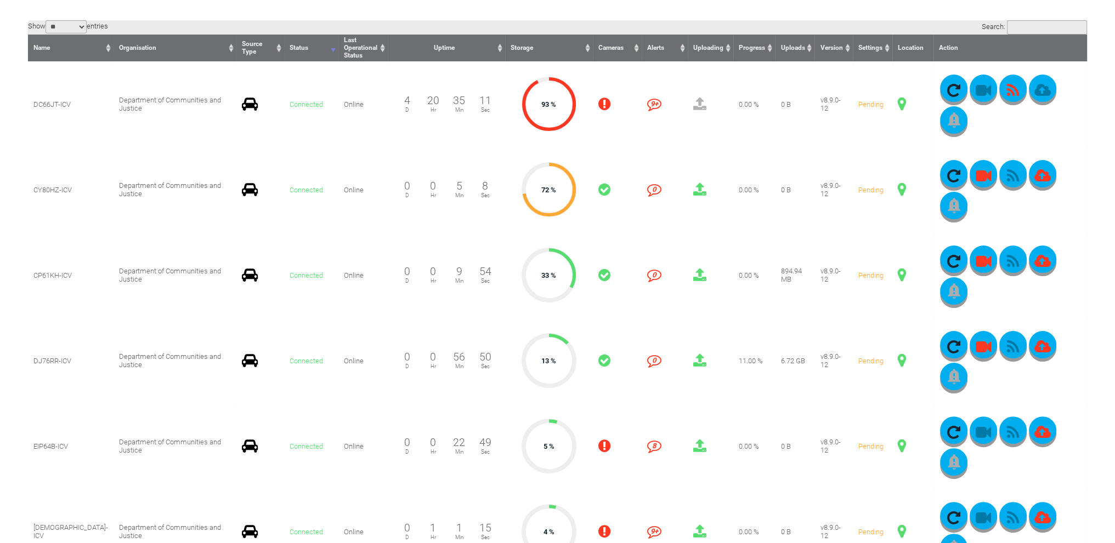
scroll to position [219, 0]
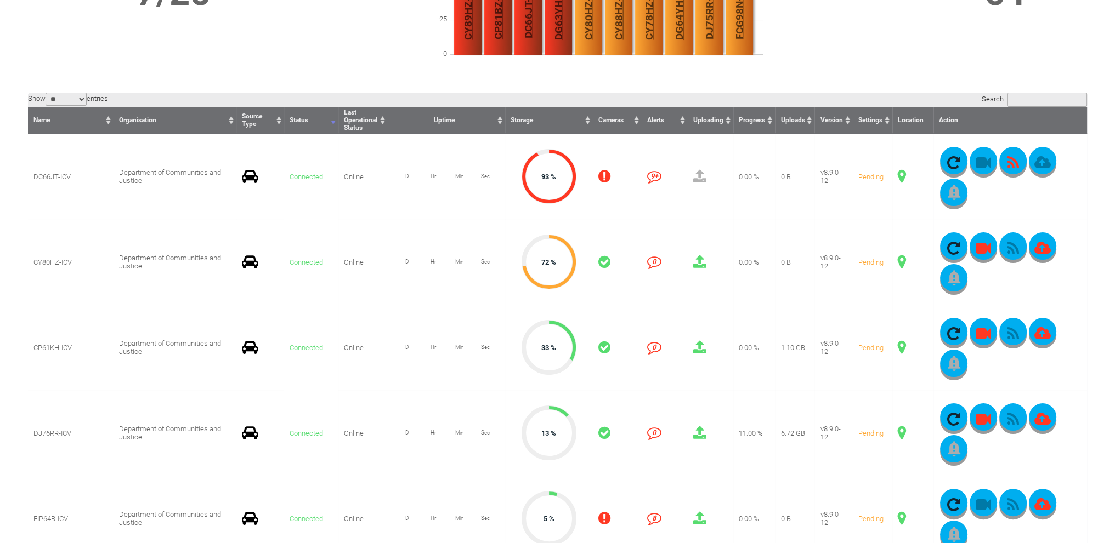
drag, startPoint x: 615, startPoint y: 221, endPoint x: 663, endPoint y: 299, distance: 90.8
click at [663, 299] on td "0 0" at bounding box center [664, 262] width 46 height 86
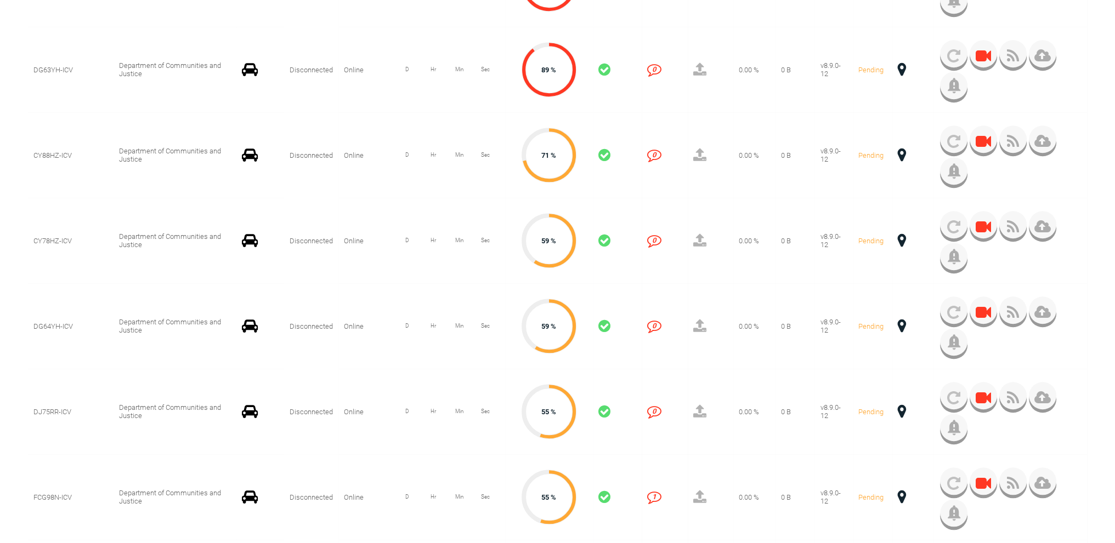
scroll to position [1096, 0]
click at [897, 406] on span at bounding box center [901, 411] width 8 height 14
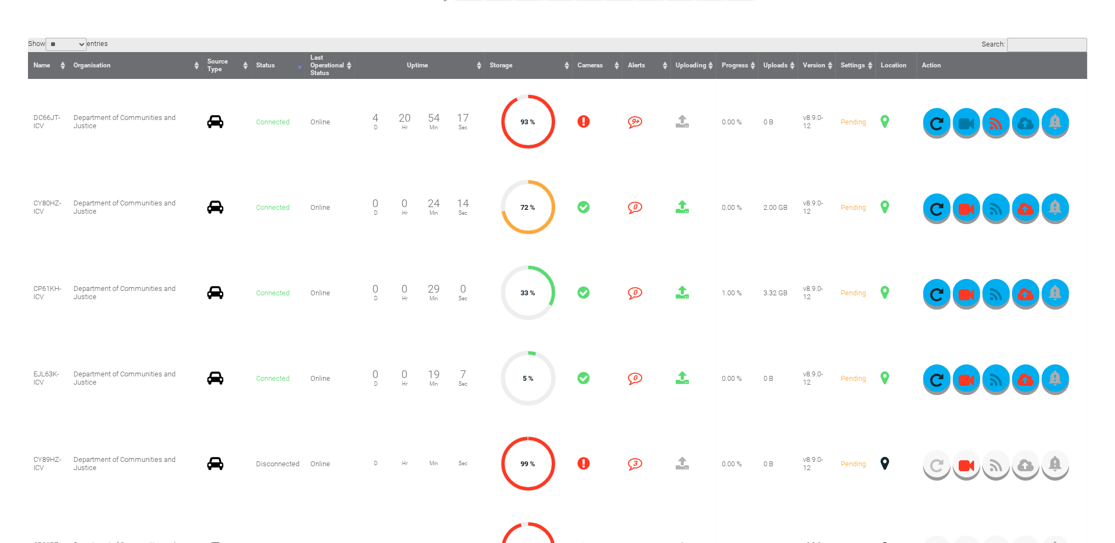
scroll to position [164, 0]
